Goal: Check status: Check status

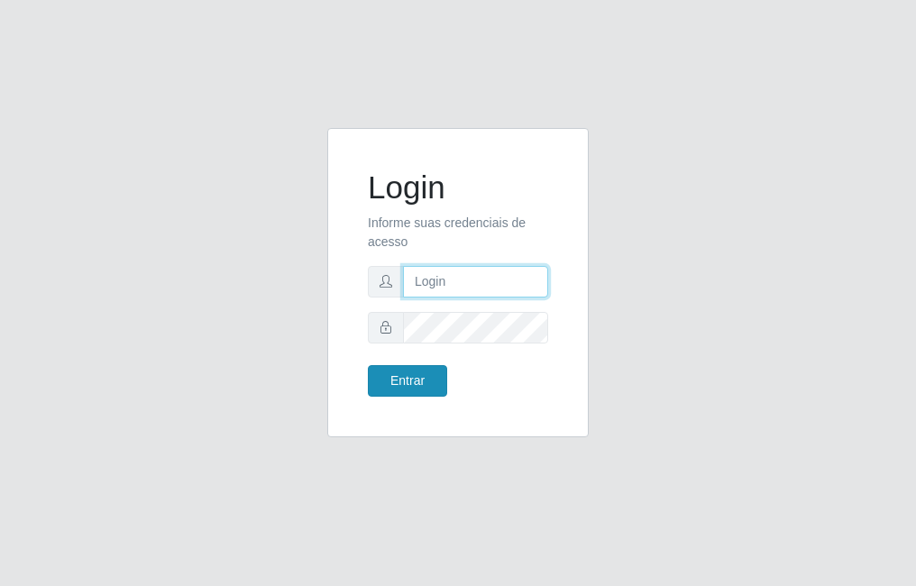
type input "raiane@B7"
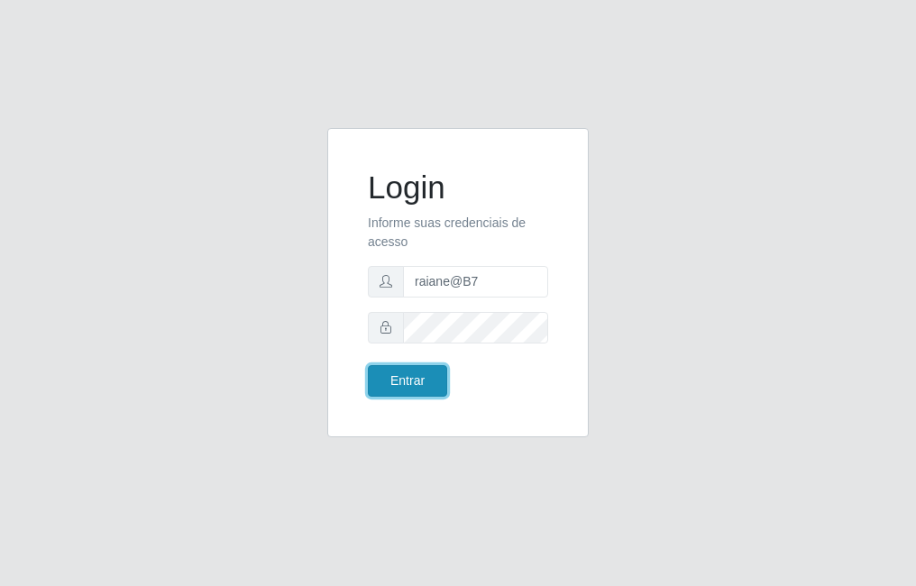
click at [437, 385] on button "Entrar" at bounding box center [407, 381] width 79 height 32
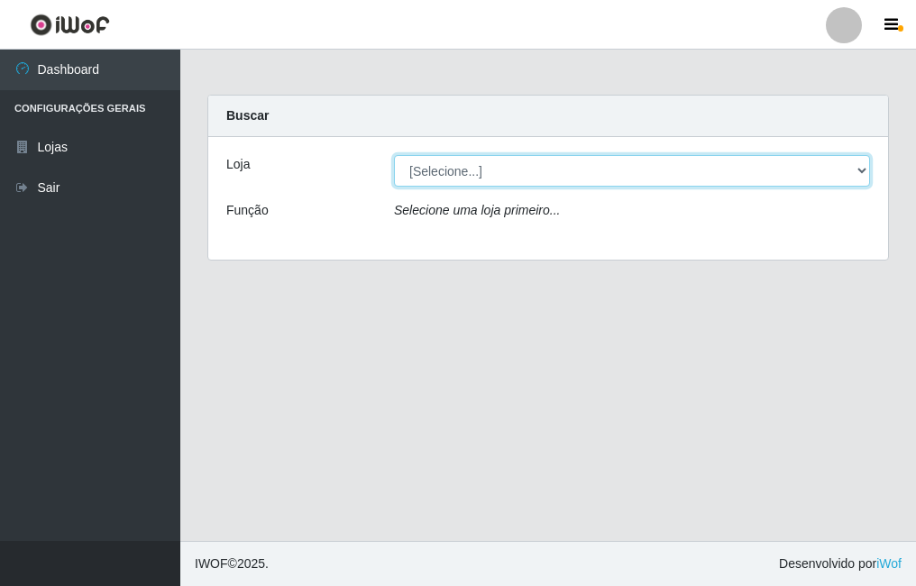
drag, startPoint x: 625, startPoint y: 160, endPoint x: 620, endPoint y: 171, distance: 11.7
click at [625, 160] on select "[Selecione...] Bemais Supermercados - B7 Oitizeiro" at bounding box center [632, 171] width 476 height 32
select select "411"
click at [394, 155] on select "[Selecione...] Bemais Supermercados - B7 Oitizeiro" at bounding box center [632, 171] width 476 height 32
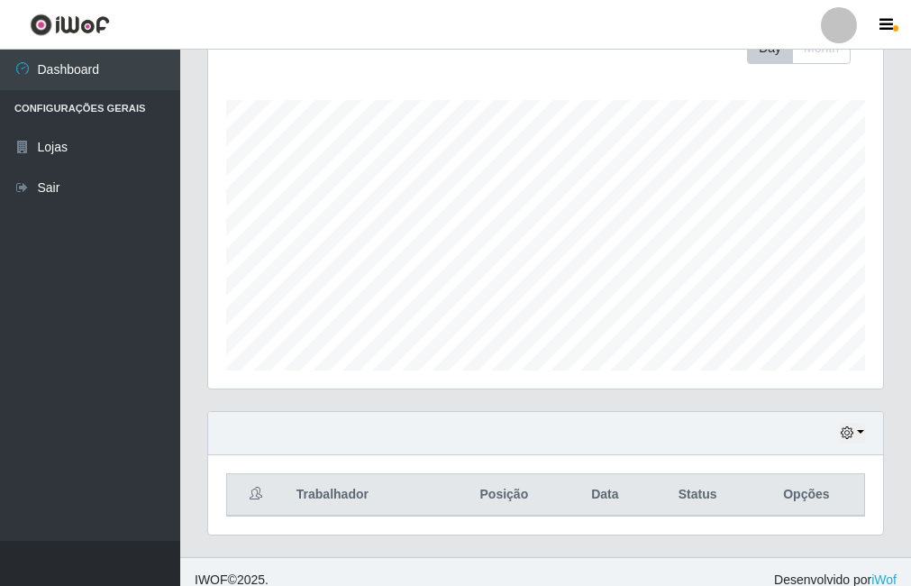
scroll to position [290, 0]
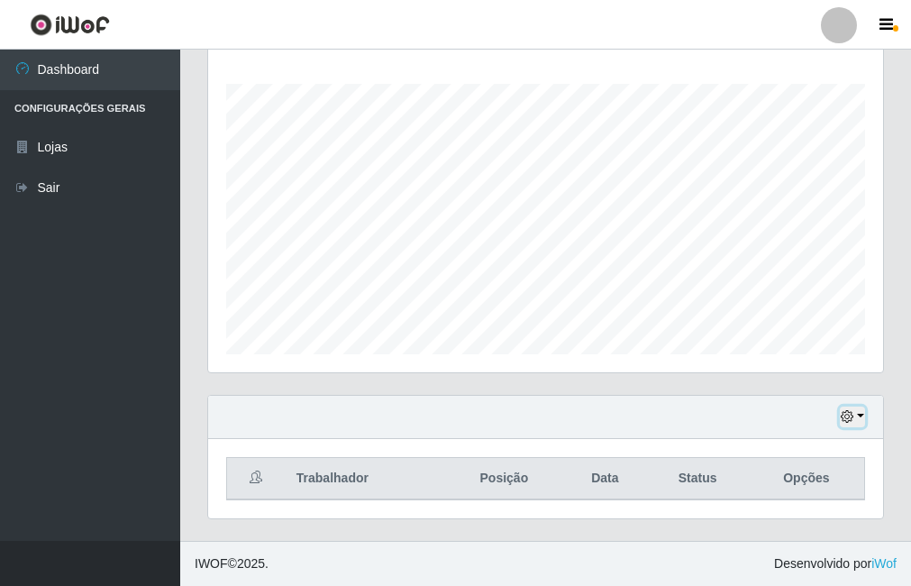
click at [863, 415] on button "button" at bounding box center [852, 417] width 25 height 21
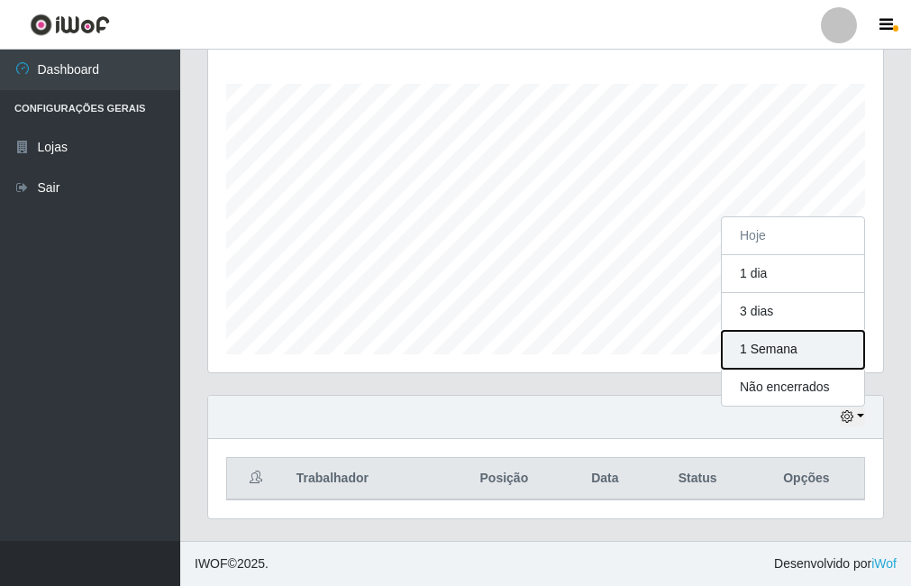
click at [782, 360] on button "1 Semana" at bounding box center [793, 350] width 142 height 38
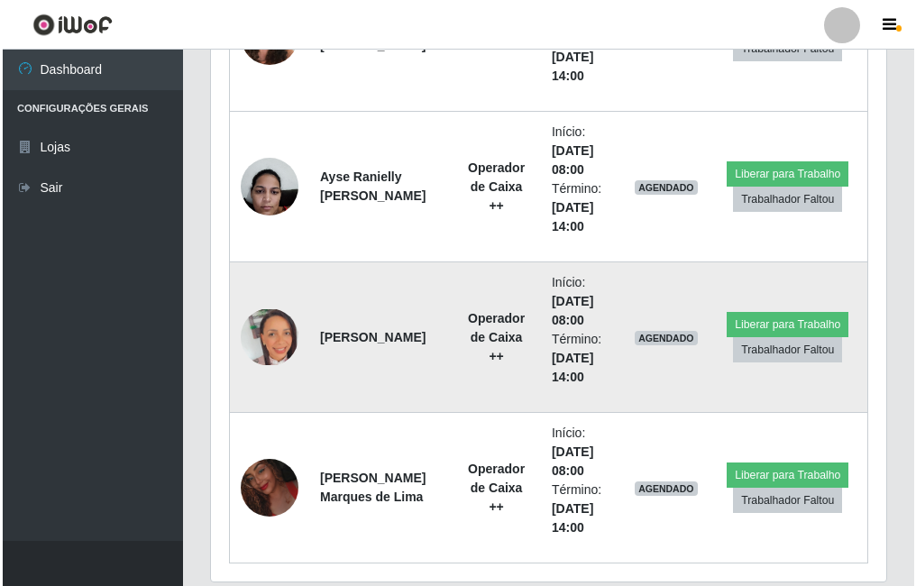
scroll to position [1011, 0]
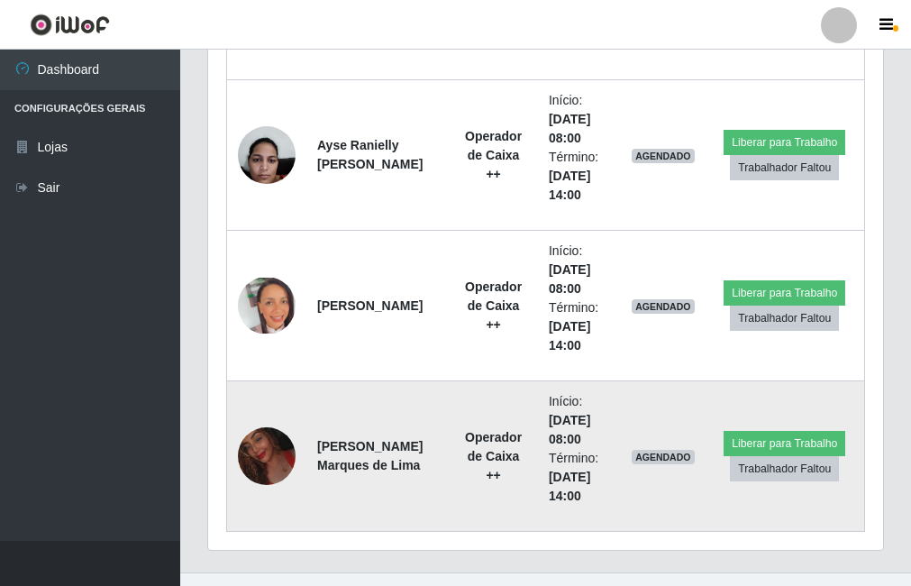
click at [275, 445] on img at bounding box center [267, 456] width 58 height 74
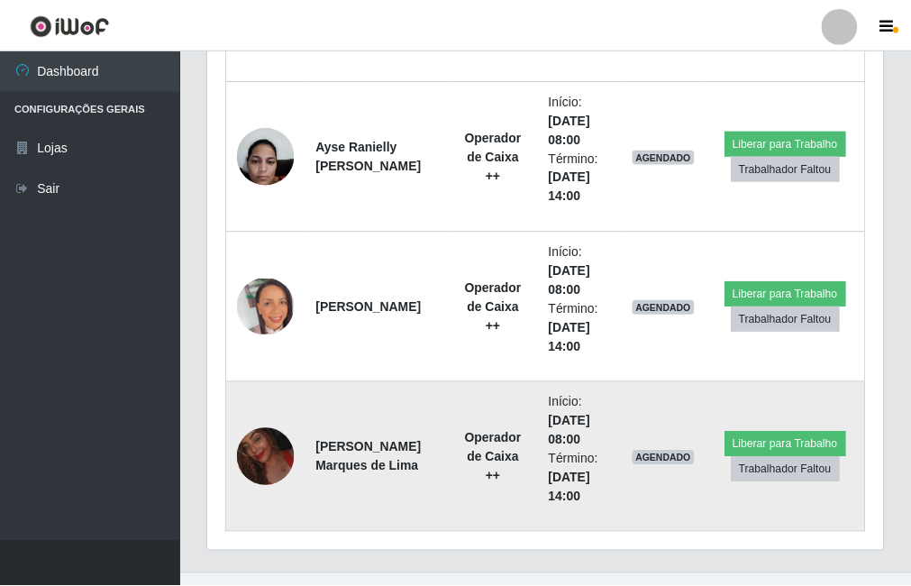
scroll to position [374, 666]
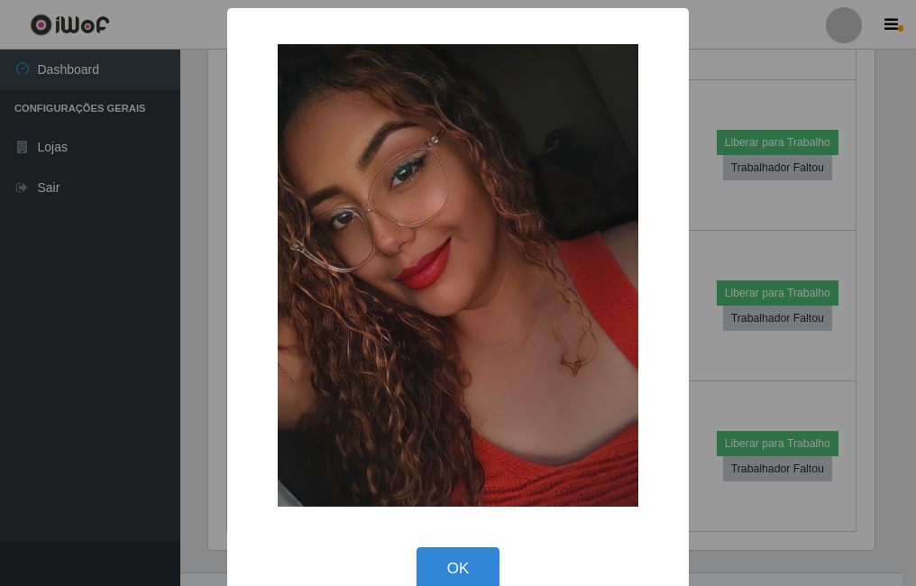
click at [204, 419] on div "× OK Cancel" at bounding box center [458, 293] width 916 height 586
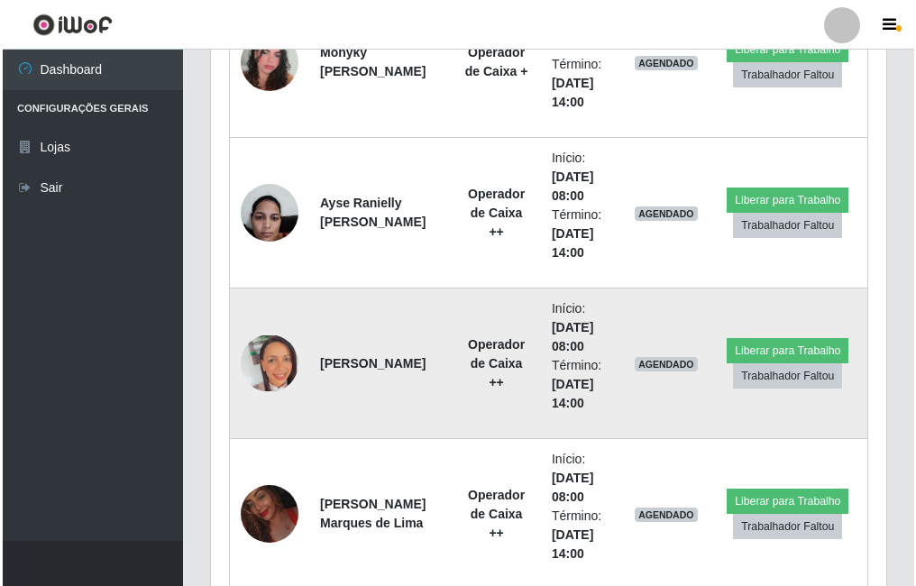
scroll to position [921, 0]
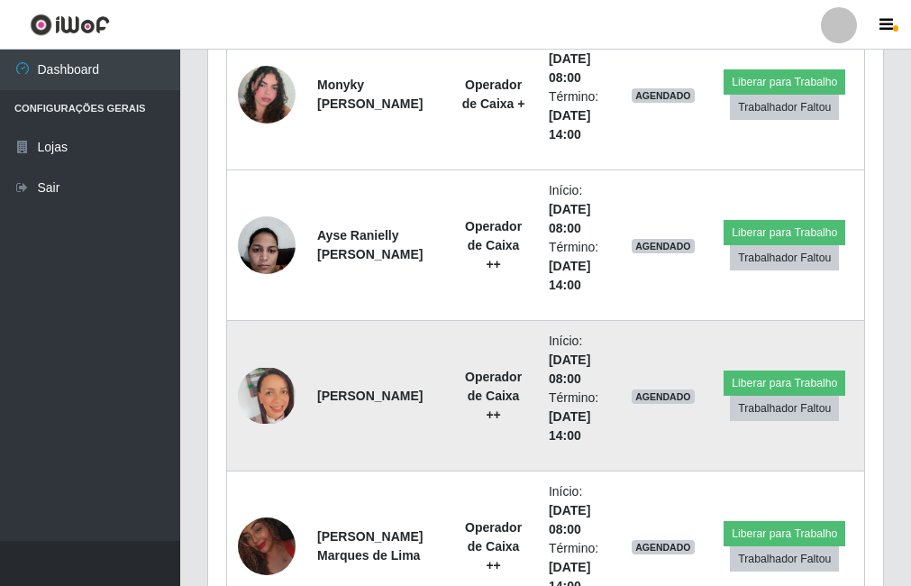
click at [265, 402] on img at bounding box center [267, 396] width 58 height 56
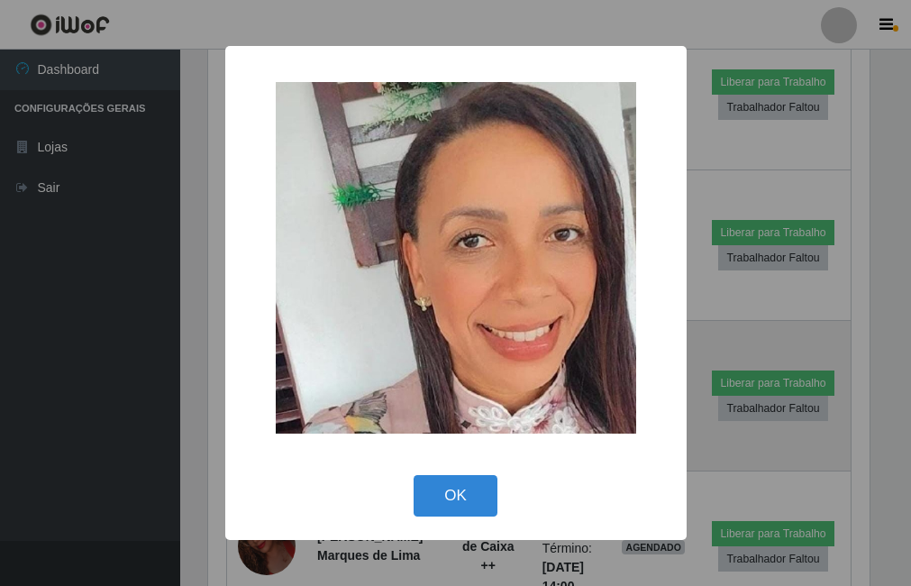
scroll to position [374, 666]
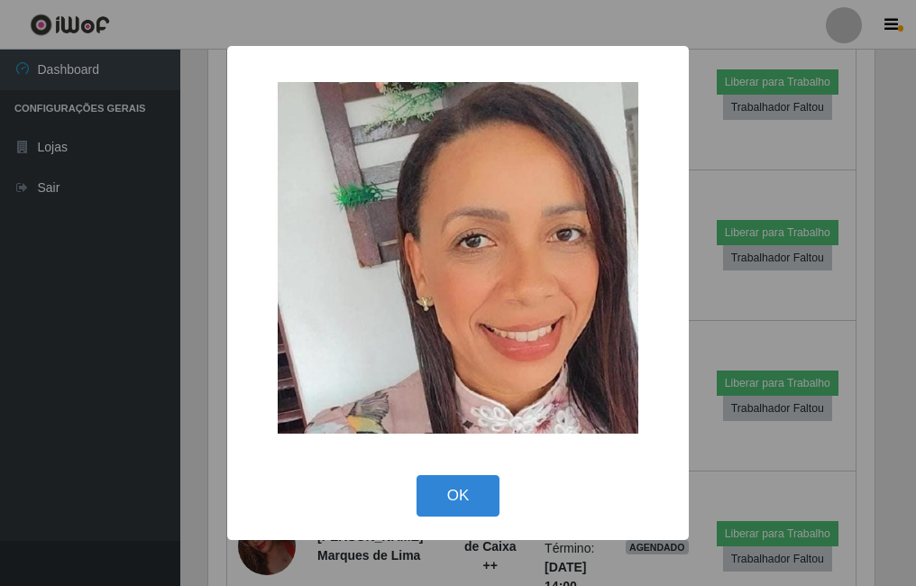
click at [189, 418] on div "× OK Cancel" at bounding box center [458, 293] width 916 height 586
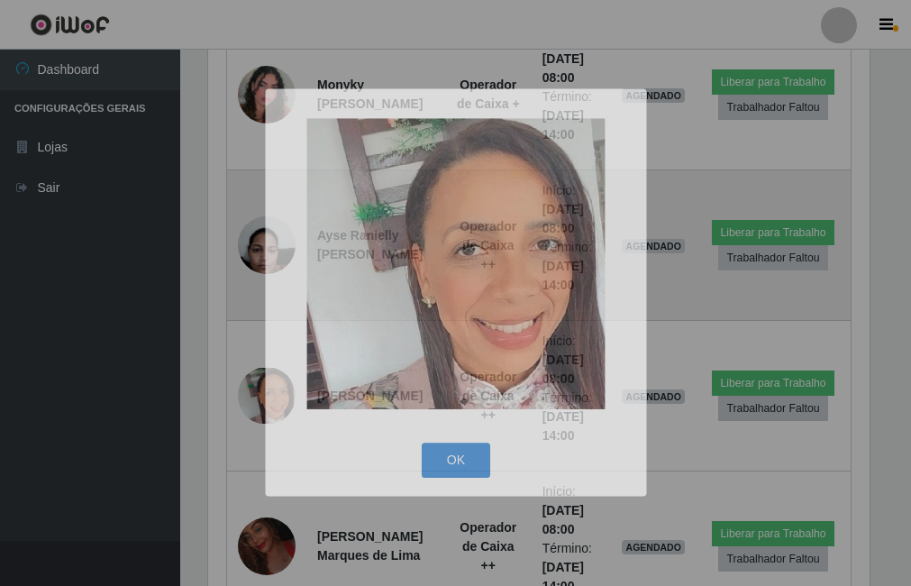
scroll to position [374, 675]
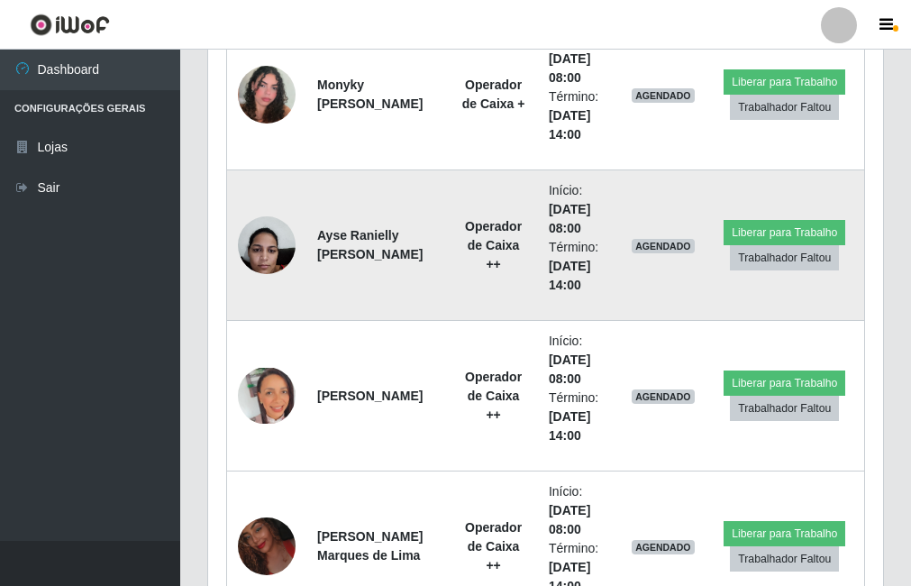
click at [271, 258] on img at bounding box center [267, 244] width 58 height 77
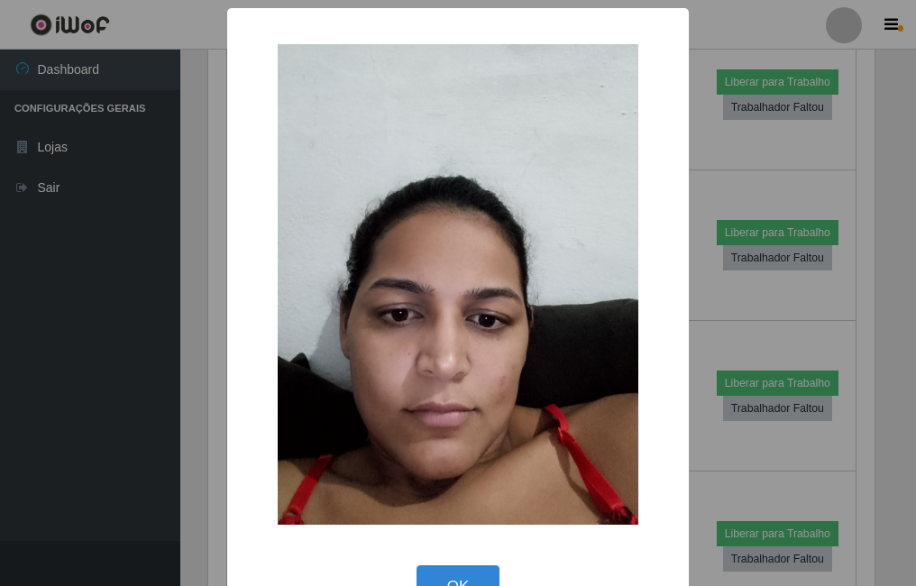
click at [167, 319] on div "× OK Cancel" at bounding box center [458, 293] width 916 height 586
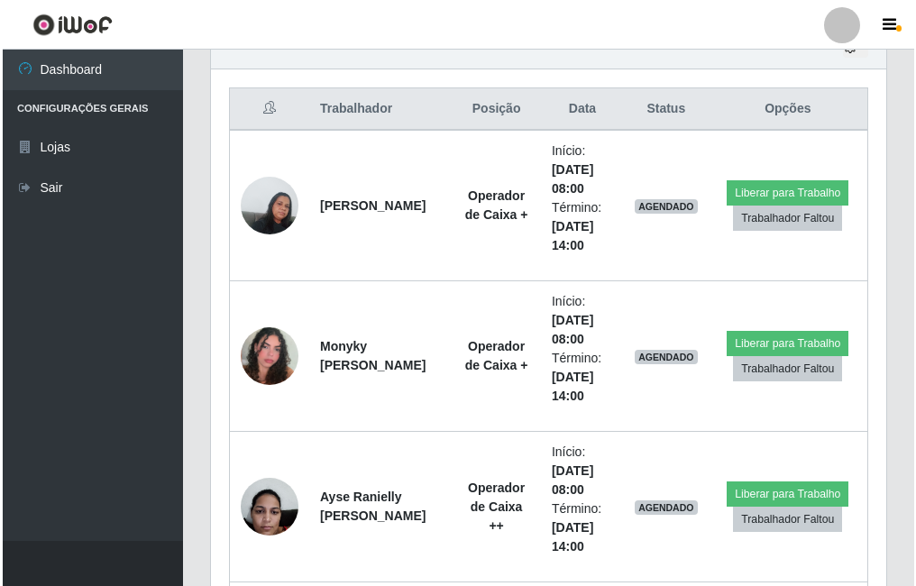
scroll to position [651, 0]
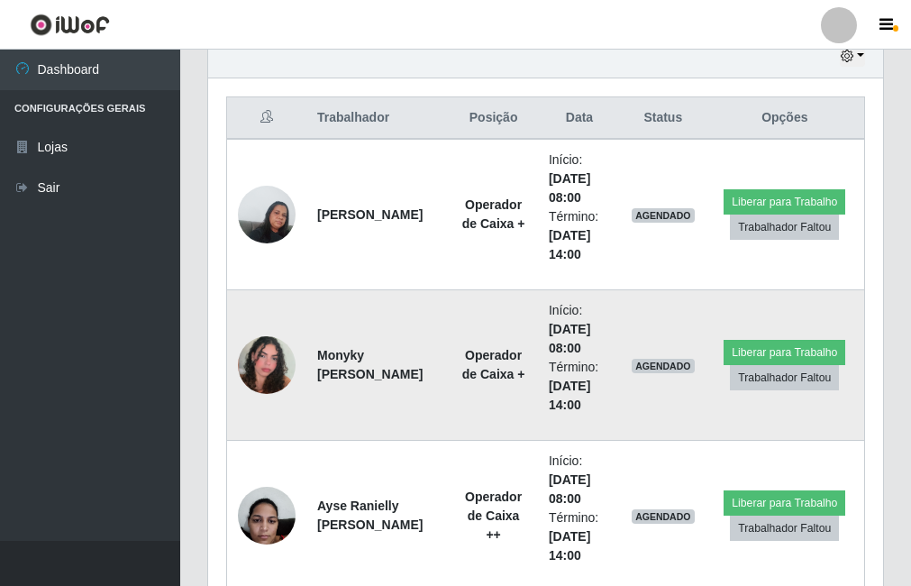
click at [249, 360] on img at bounding box center [267, 365] width 58 height 103
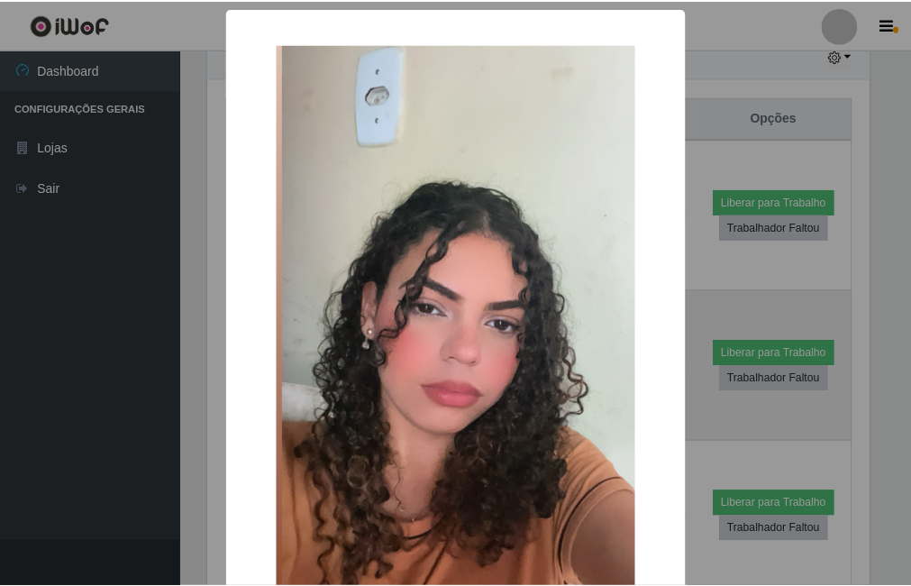
scroll to position [374, 666]
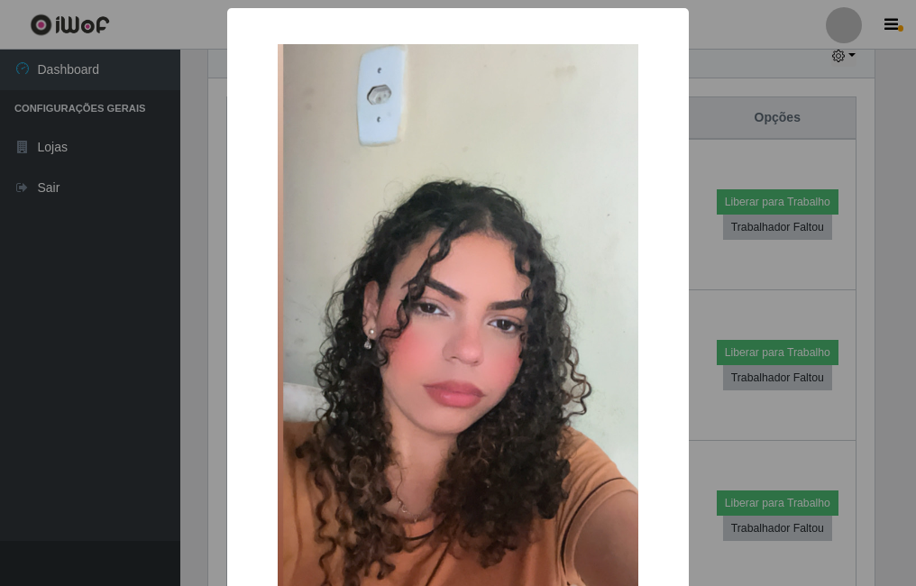
click at [211, 332] on div "× OK Cancel" at bounding box center [458, 293] width 916 height 586
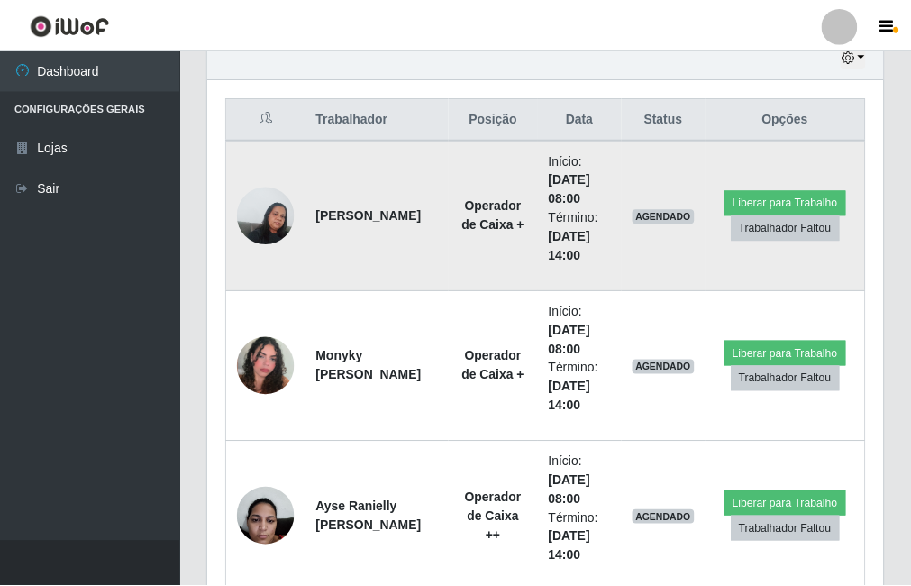
scroll to position [374, 675]
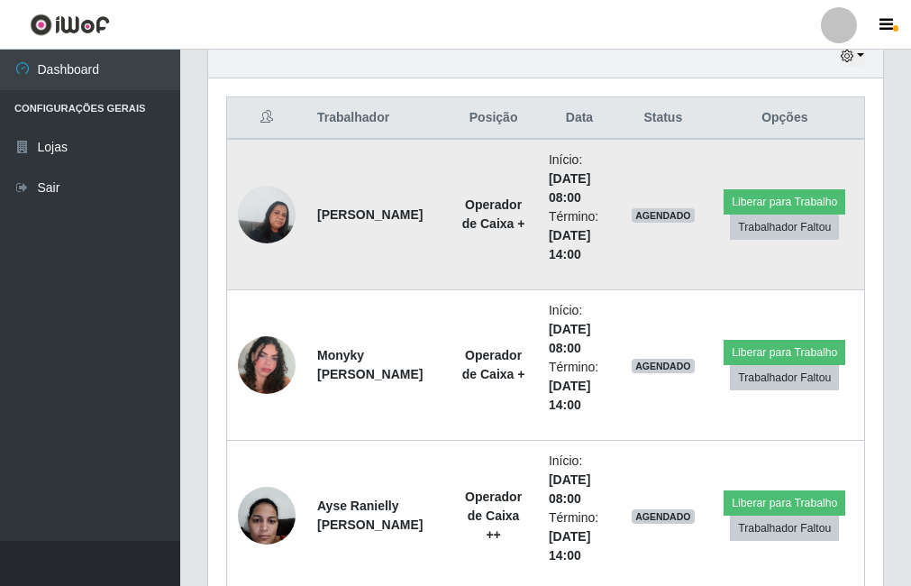
click at [270, 226] on img at bounding box center [267, 214] width 58 height 77
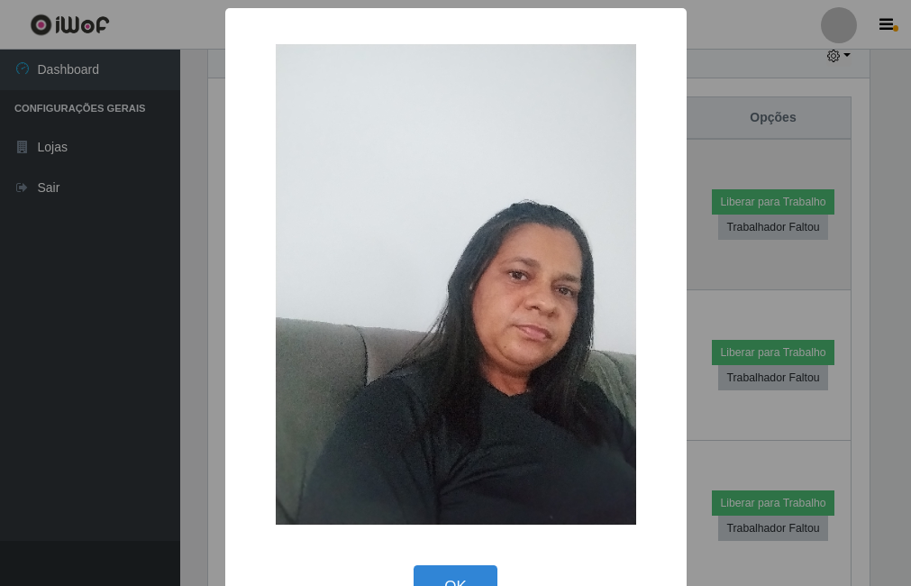
scroll to position [374, 666]
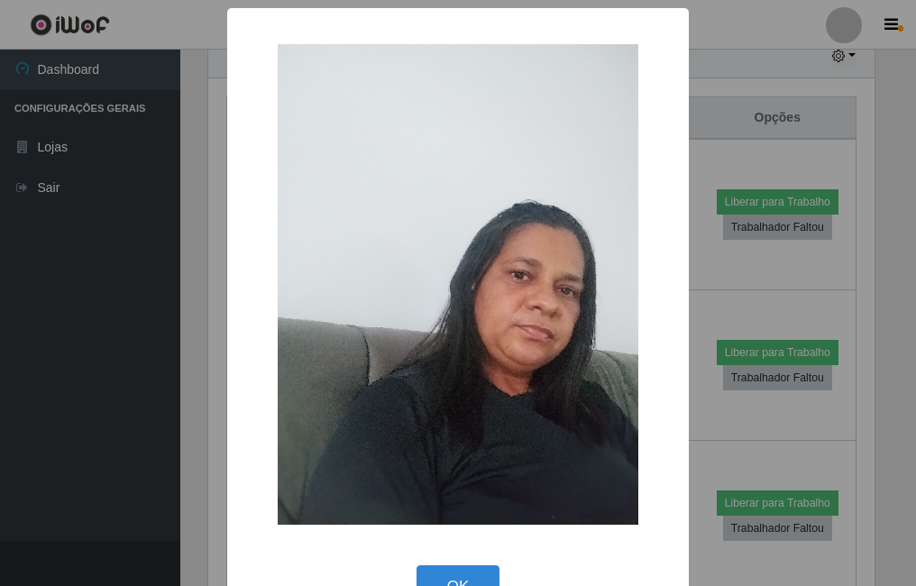
click at [153, 283] on div "× OK Cancel" at bounding box center [458, 293] width 916 height 586
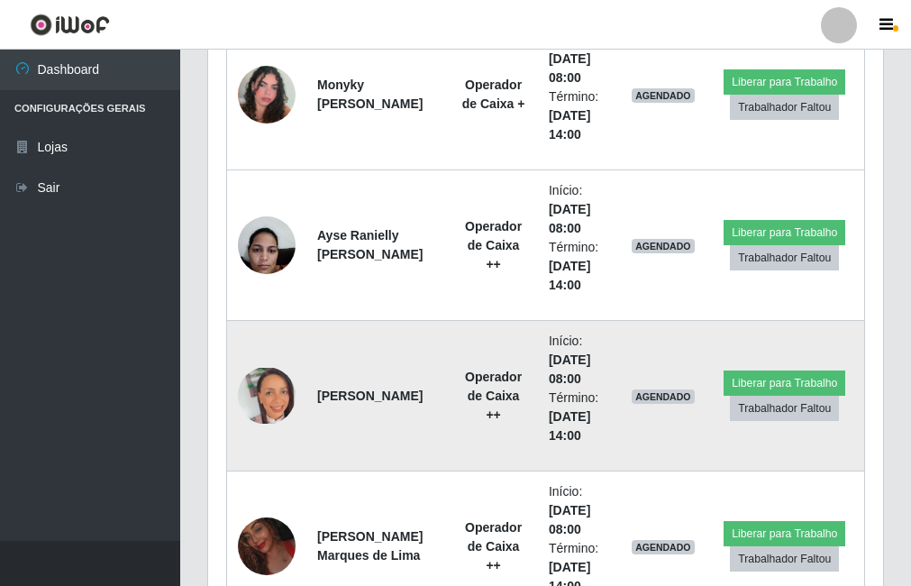
scroll to position [0, 0]
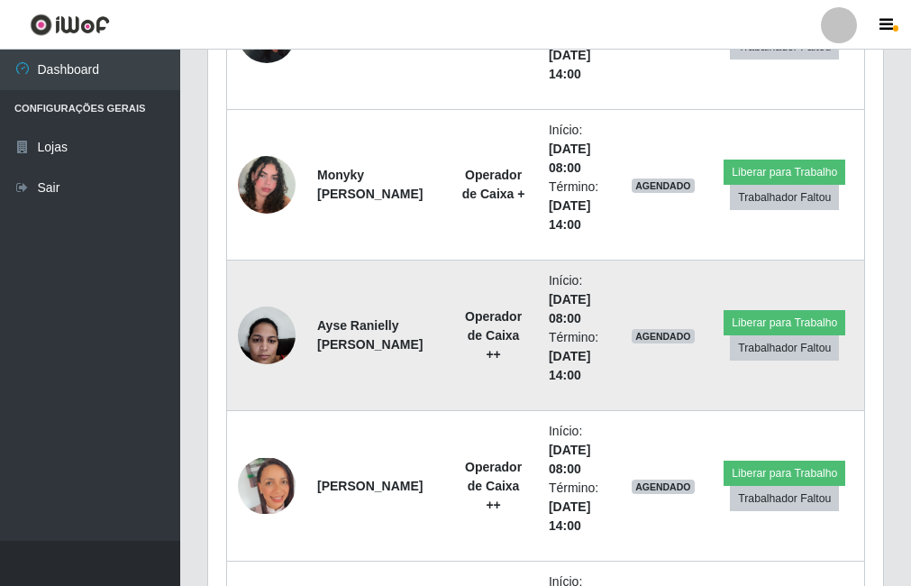
click at [261, 335] on img at bounding box center [267, 335] width 58 height 77
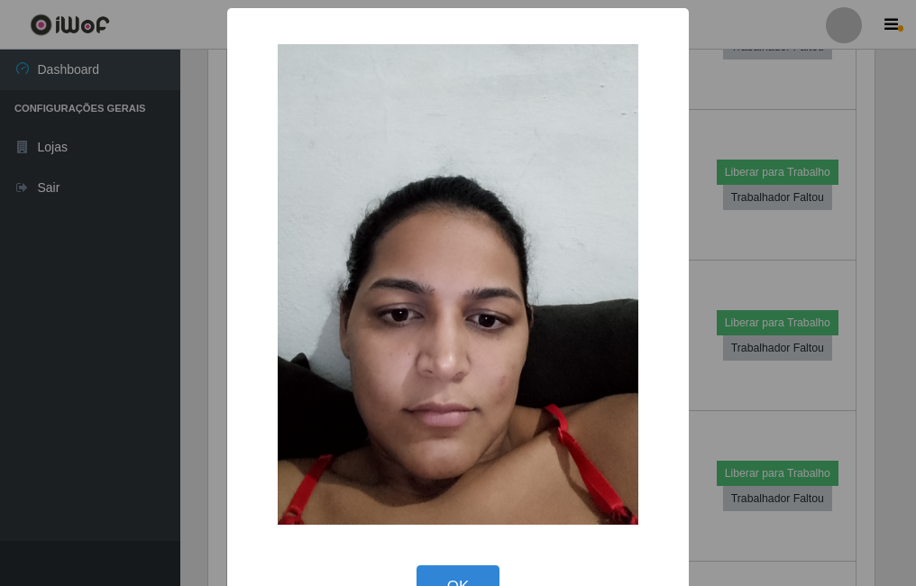
click at [187, 338] on div "× OK Cancel" at bounding box center [458, 293] width 916 height 586
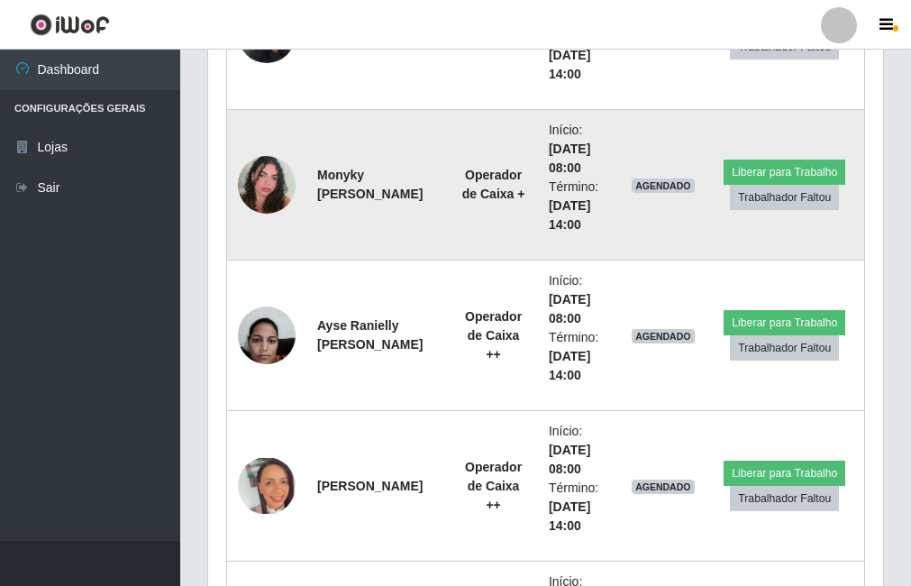
click at [274, 188] on img at bounding box center [267, 184] width 58 height 103
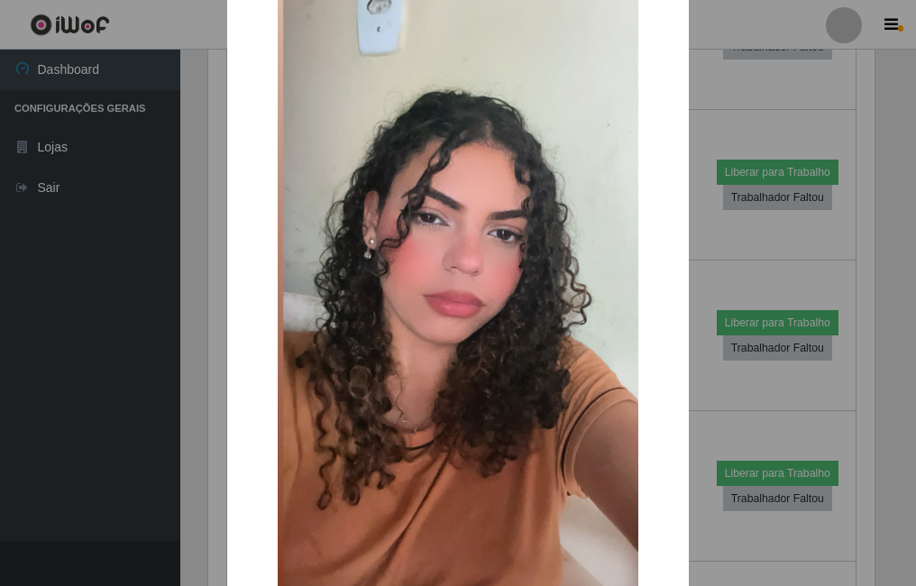
click at [184, 260] on div "× OK Cancel" at bounding box center [458, 293] width 916 height 586
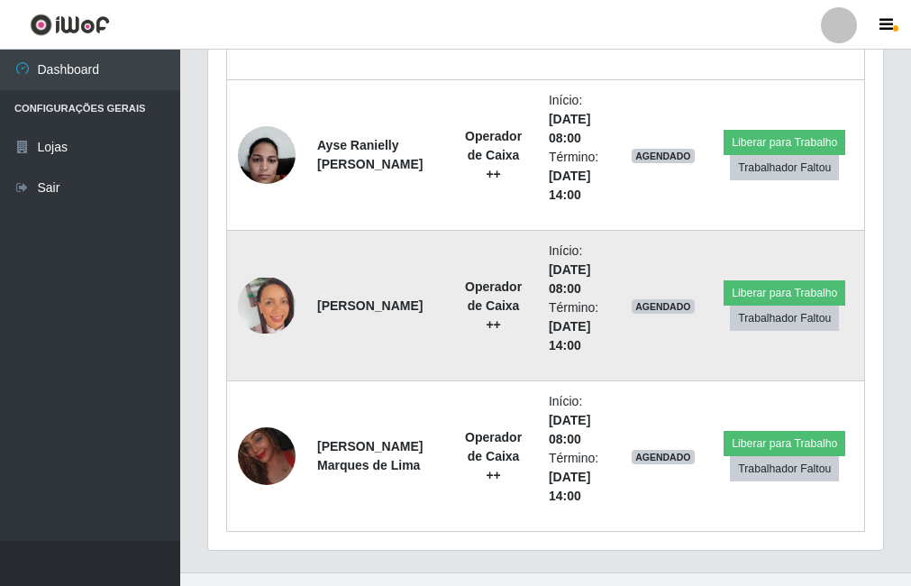
click at [270, 317] on img at bounding box center [267, 306] width 58 height 56
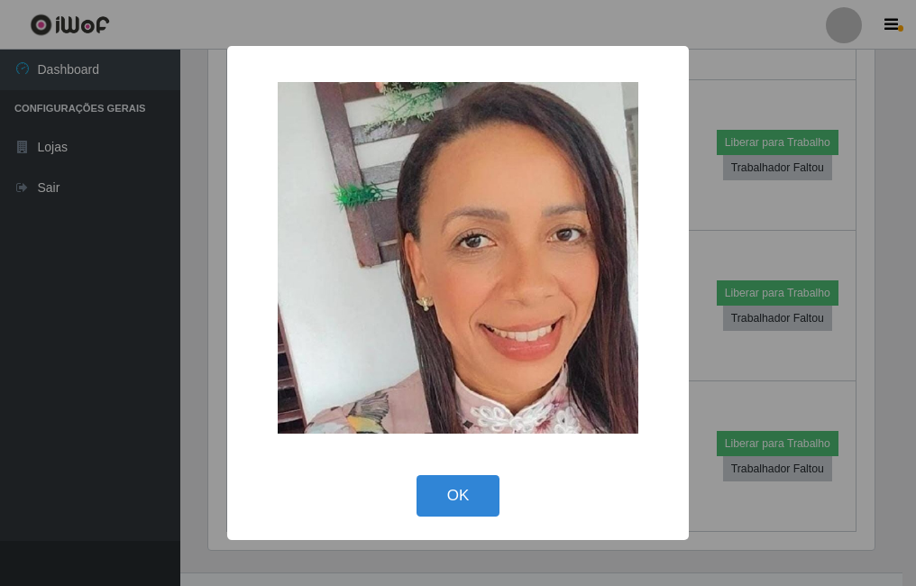
click at [211, 348] on div "× OK Cancel" at bounding box center [458, 293] width 916 height 586
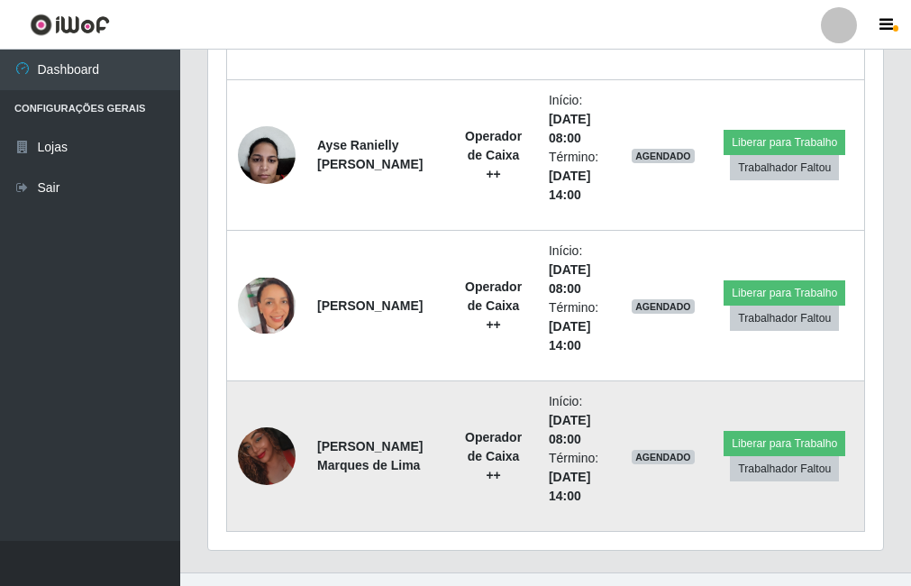
click at [277, 443] on img at bounding box center [267, 456] width 58 height 74
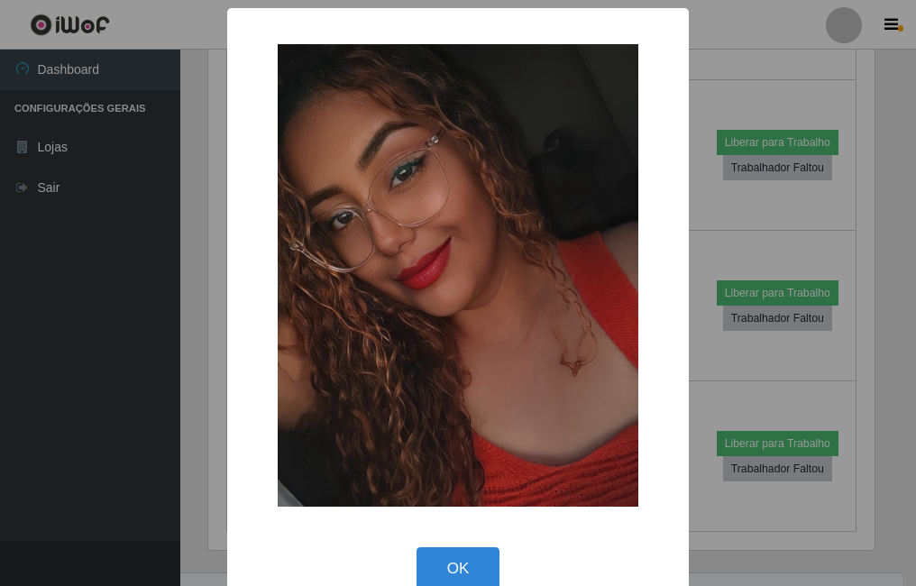
click at [181, 342] on div "× OK Cancel" at bounding box center [458, 293] width 916 height 586
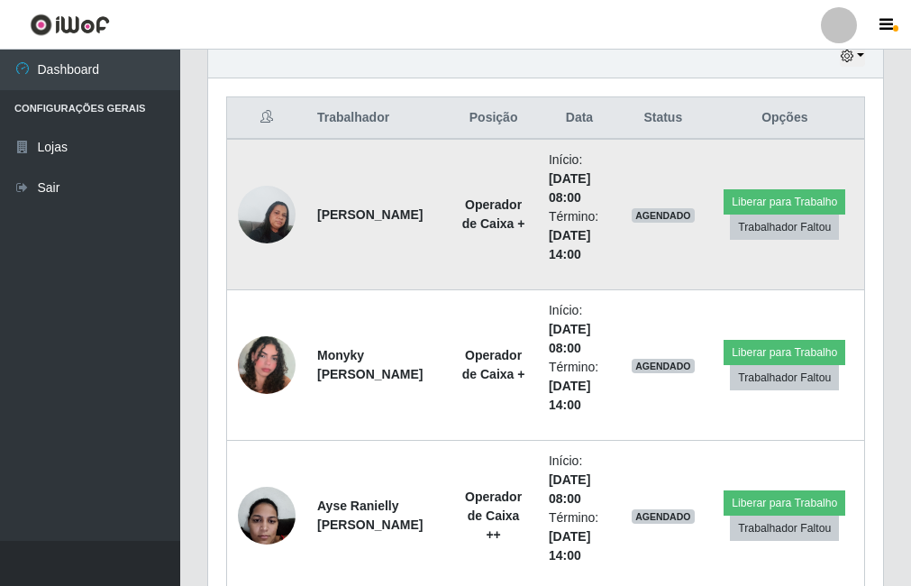
click at [264, 206] on img at bounding box center [267, 214] width 58 height 77
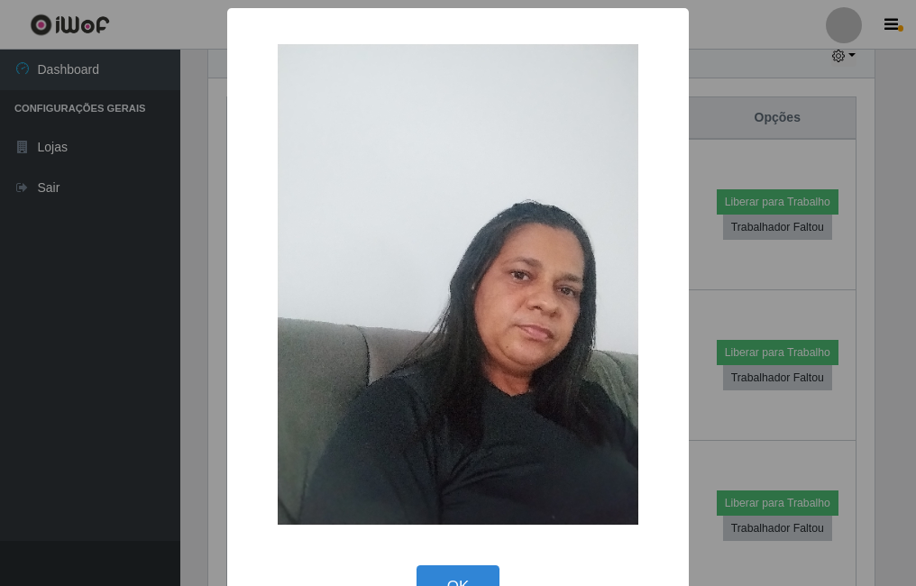
click at [193, 268] on div "× OK Cancel" at bounding box center [458, 293] width 916 height 586
